Goal: Information Seeking & Learning: Learn about a topic

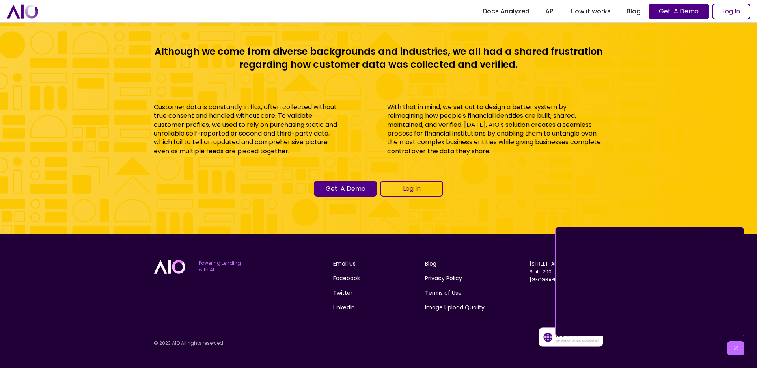
scroll to position [3511, 0]
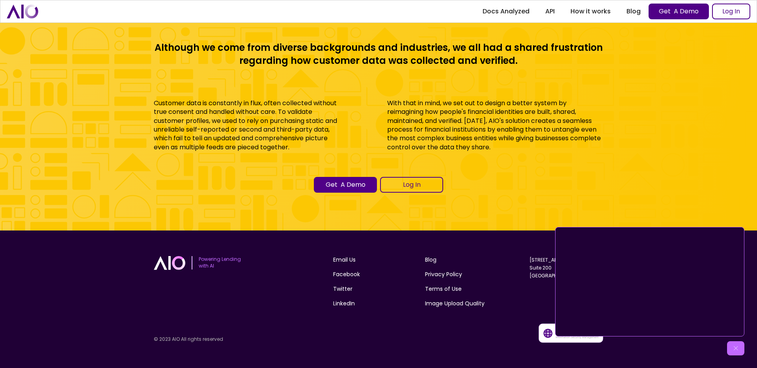
click at [735, 347] on img at bounding box center [735, 348] width 8 height 8
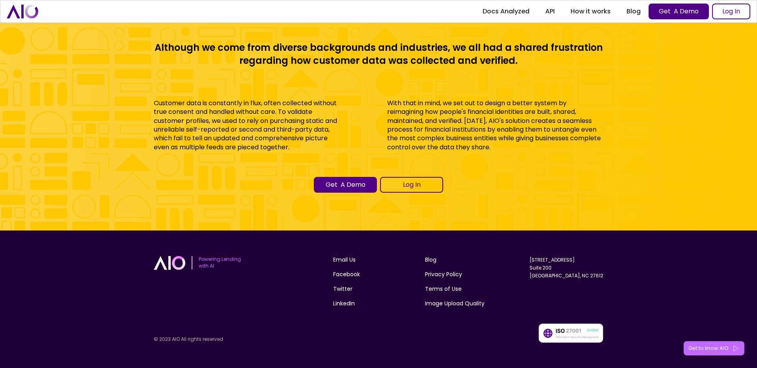
click at [710, 351] on div "Get to know AIO" at bounding box center [708, 348] width 40 height 8
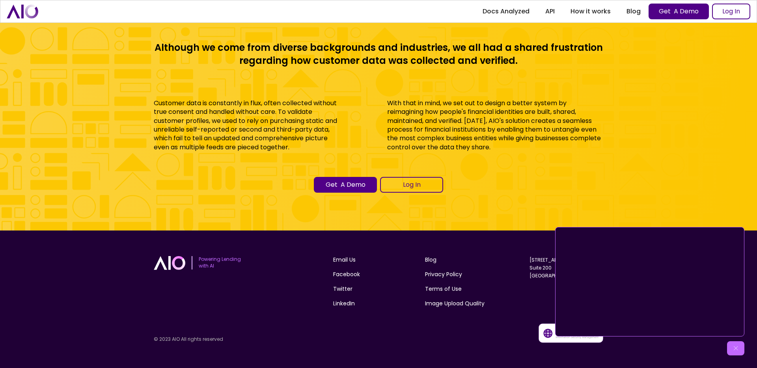
click at [740, 353] on div "Get to know AIO" at bounding box center [735, 348] width 17 height 14
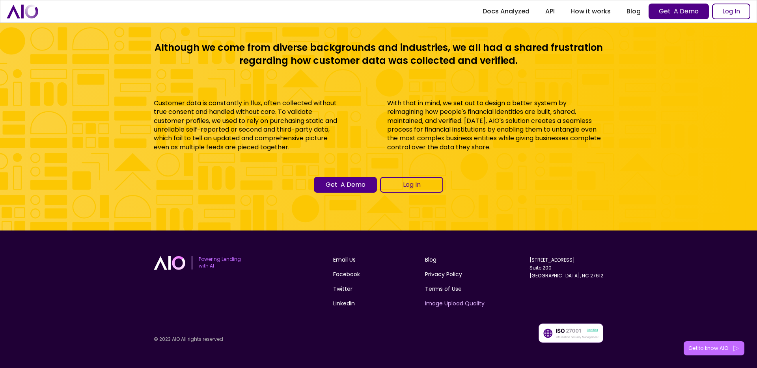
click at [451, 303] on link "Image Upload Quality" at bounding box center [455, 304] width 60 height 8
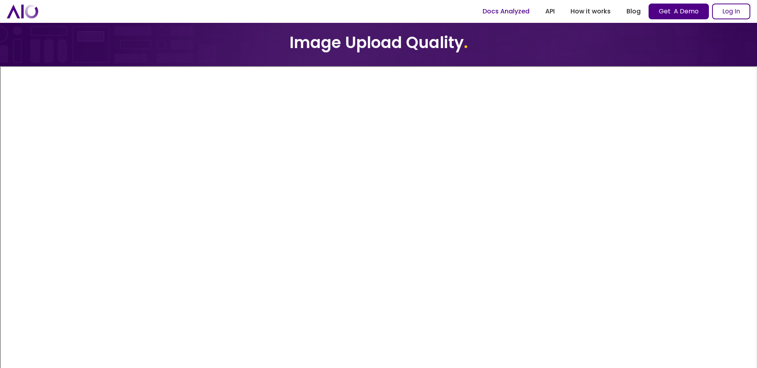
click at [519, 11] on link "Docs Analyzed" at bounding box center [505, 11] width 63 height 14
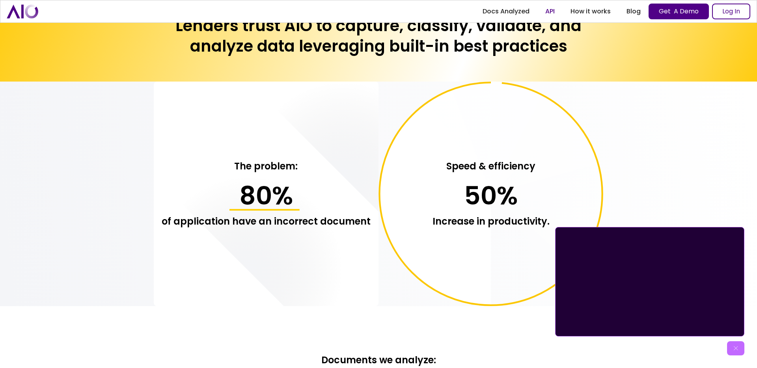
scroll to position [651, 0]
click at [555, 9] on link "API" at bounding box center [549, 11] width 25 height 14
